Goal: Task Accomplishment & Management: Use online tool/utility

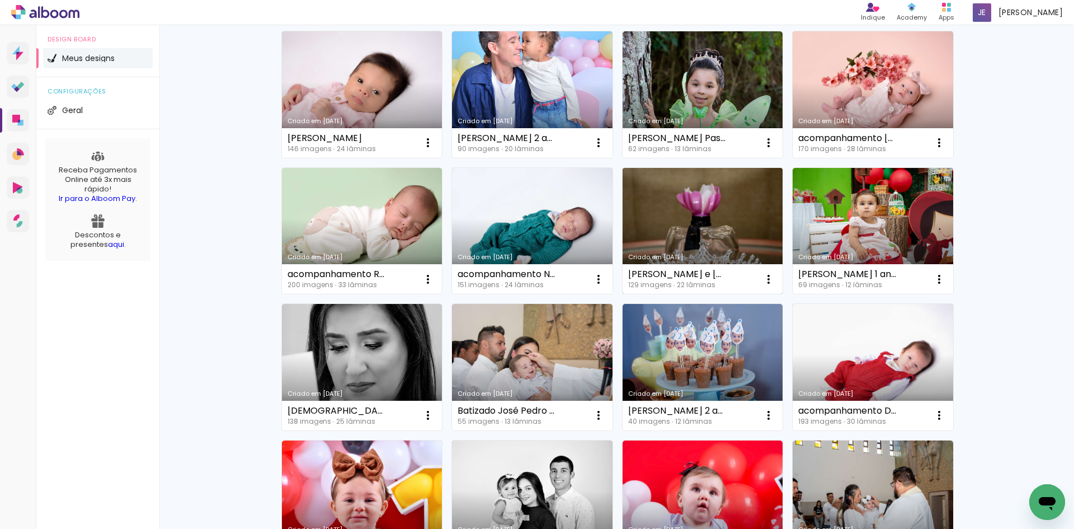
scroll to position [168, 0]
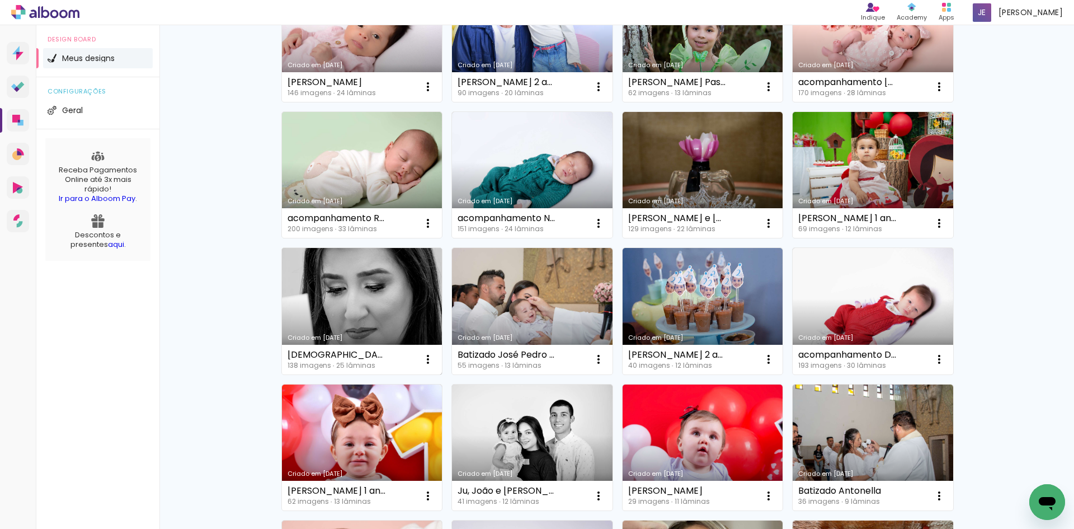
click at [350, 311] on link "Criado em [DATE]" at bounding box center [362, 311] width 161 height 126
